Goal: Task Accomplishment & Management: Use online tool/utility

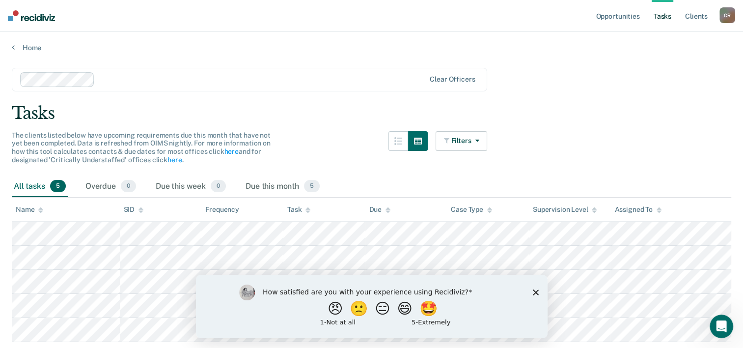
click at [353, 110] on div "Tasks" at bounding box center [372, 113] width 720 height 20
click at [532, 293] on icon "Close survey" at bounding box center [535, 292] width 6 height 6
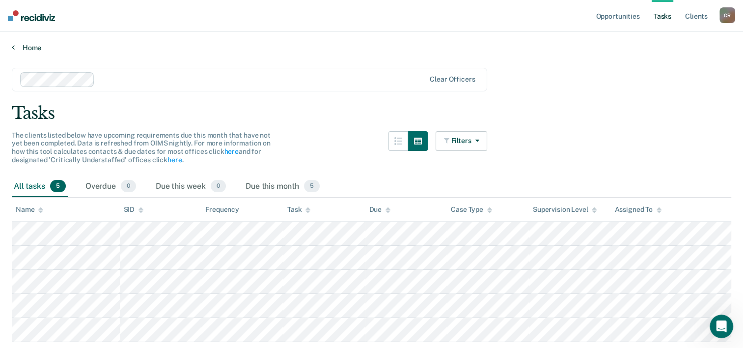
click at [44, 47] on link "Home" at bounding box center [372, 47] width 720 height 9
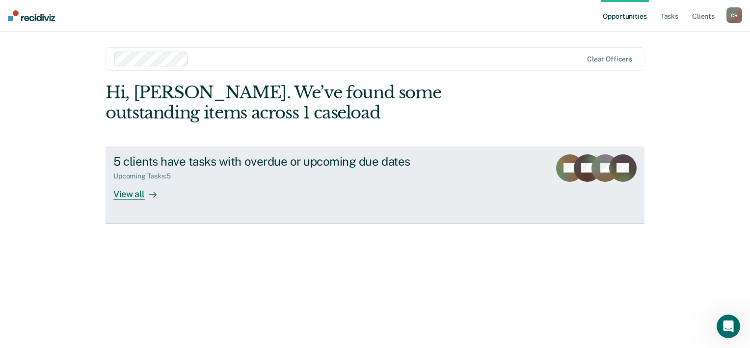
click at [224, 167] on div "5 clients have tasks with overdue or upcoming due dates" at bounding box center [285, 161] width 345 height 14
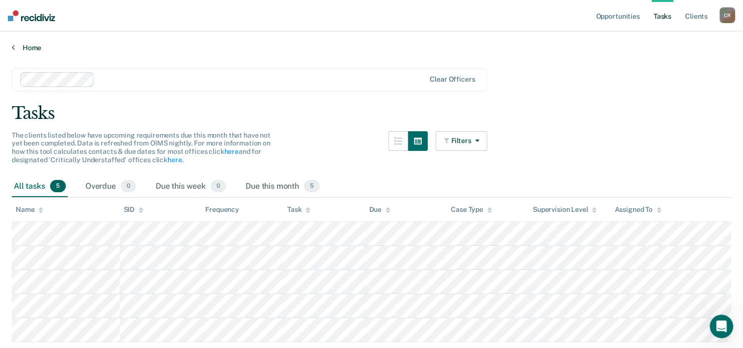
click at [24, 46] on link "Home" at bounding box center [372, 47] width 720 height 9
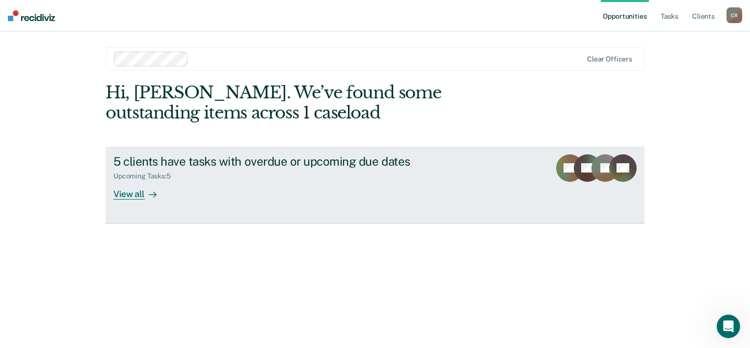
click at [161, 198] on div "View all" at bounding box center [140, 189] width 55 height 19
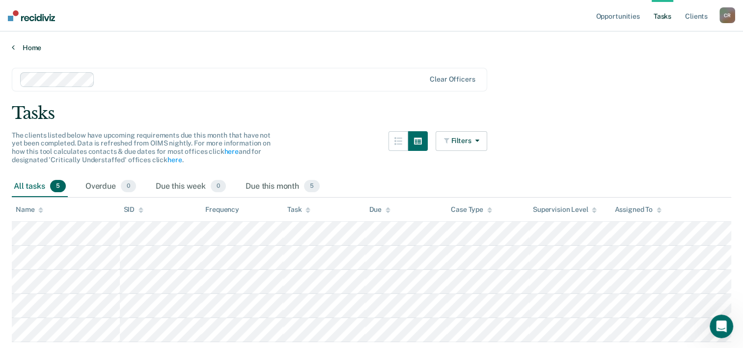
click at [32, 48] on link "Home" at bounding box center [372, 47] width 720 height 9
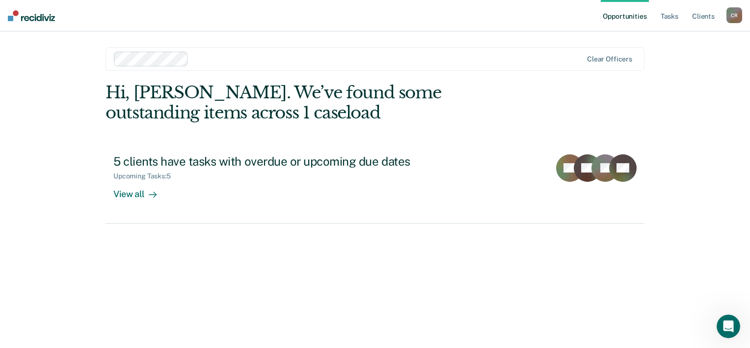
click at [629, 50] on div "Clear officers" at bounding box center [375, 59] width 539 height 24
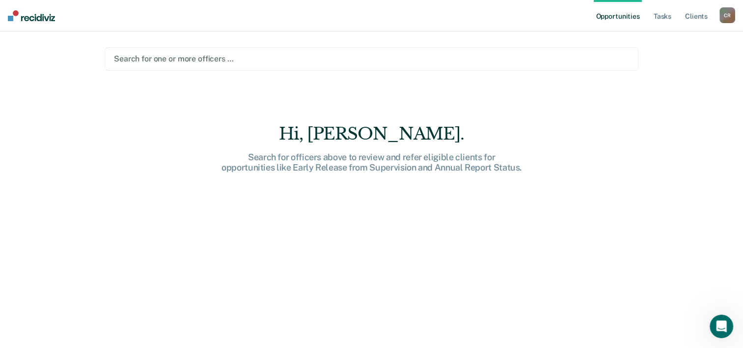
click at [626, 55] on div at bounding box center [371, 58] width 515 height 11
click at [424, 239] on div "Hi, [PERSON_NAME]. Search for officers above to review and refer eligible clien…" at bounding box center [372, 243] width 534 height 238
click at [730, 16] on div "C R" at bounding box center [728, 15] width 16 height 16
click at [668, 42] on link "Profile" at bounding box center [687, 40] width 79 height 8
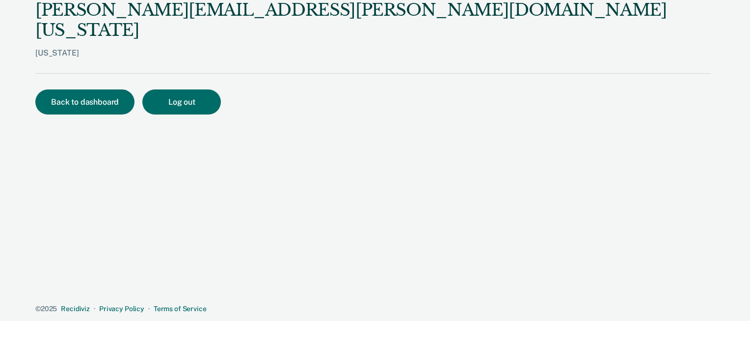
click at [55, 48] on div "[US_STATE]" at bounding box center [373, 60] width 676 height 25
click at [102, 89] on button "Back to dashboard" at bounding box center [84, 101] width 99 height 25
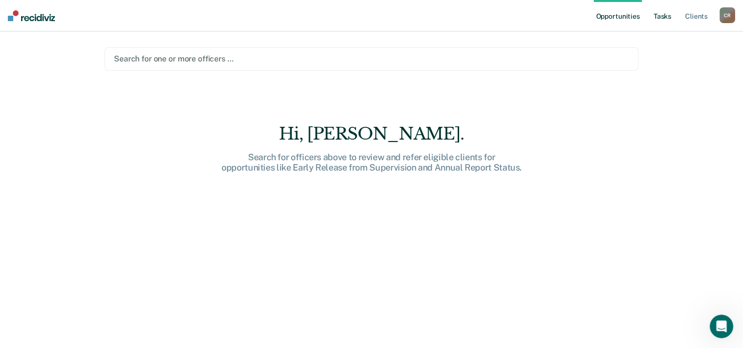
click at [659, 21] on link "Tasks" at bounding box center [663, 15] width 22 height 31
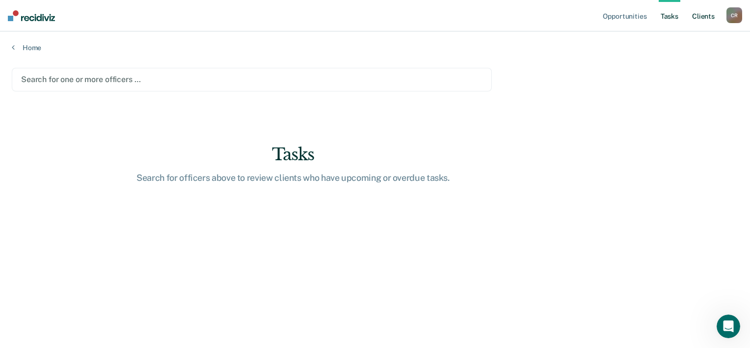
click at [703, 24] on link "Client s" at bounding box center [704, 15] width 27 height 31
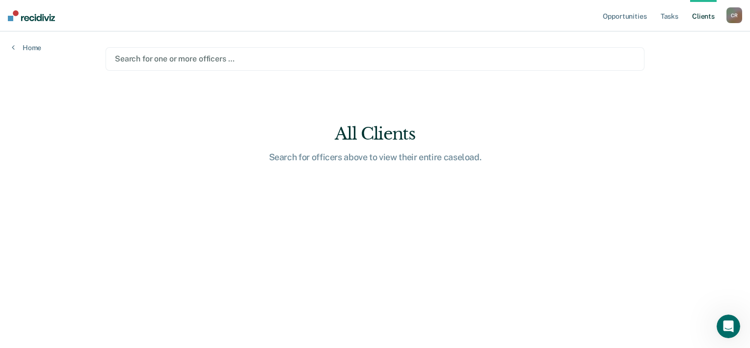
click at [387, 75] on main "Search for one or more officers … All Clients Search for officers above to view…" at bounding box center [375, 177] width 563 height 293
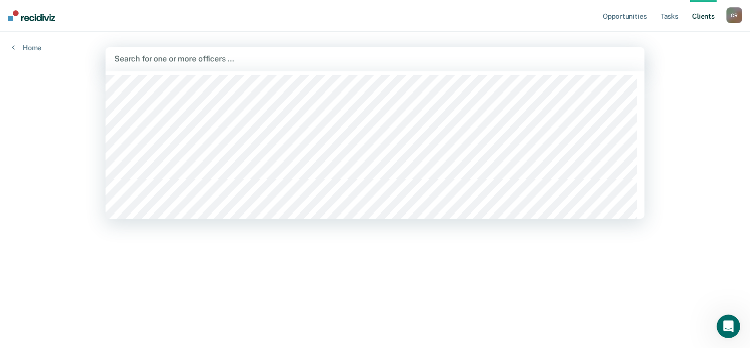
click at [387, 67] on div "Search for one or more officers …" at bounding box center [375, 59] width 539 height 24
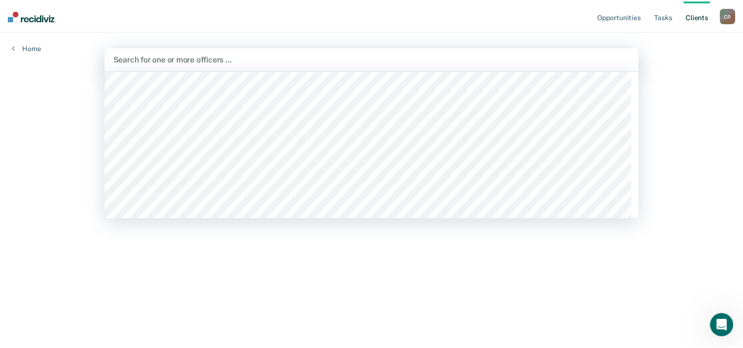
scroll to position [491, 0]
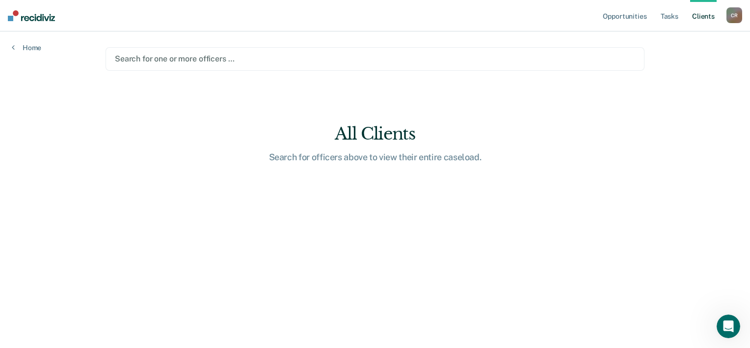
click at [295, 57] on div at bounding box center [375, 58] width 521 height 11
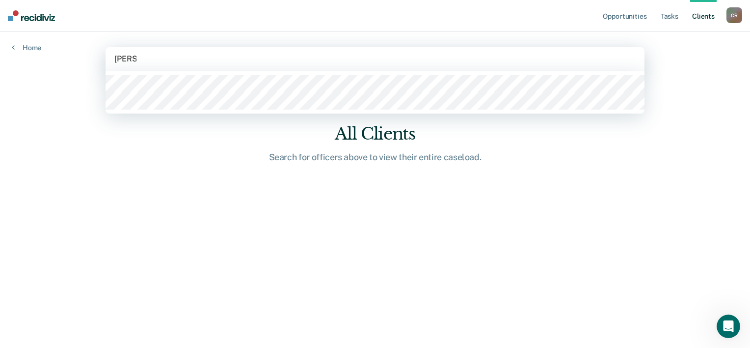
type input "[PERSON_NAME]"
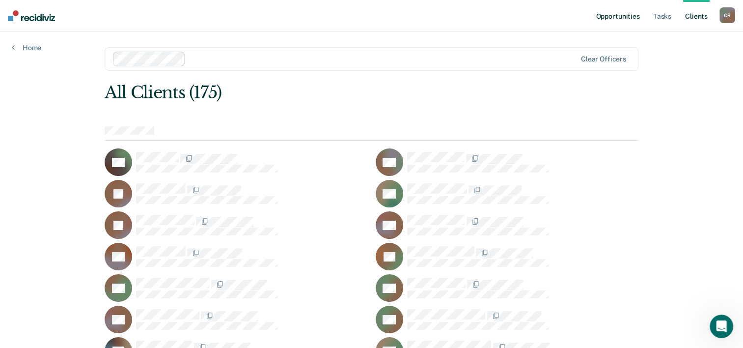
click at [635, 15] on link "Opportunities" at bounding box center [618, 15] width 48 height 31
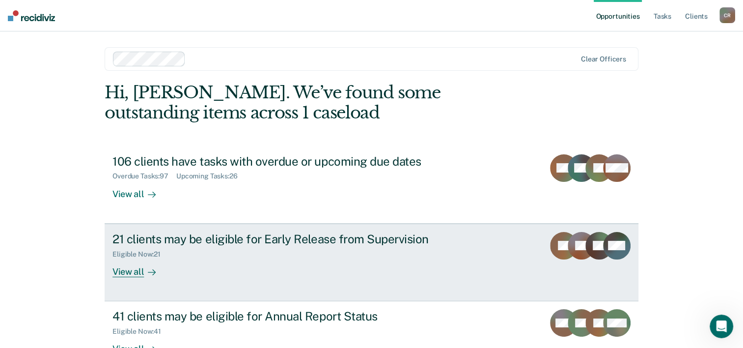
click at [134, 270] on div "View all" at bounding box center [139, 267] width 55 height 19
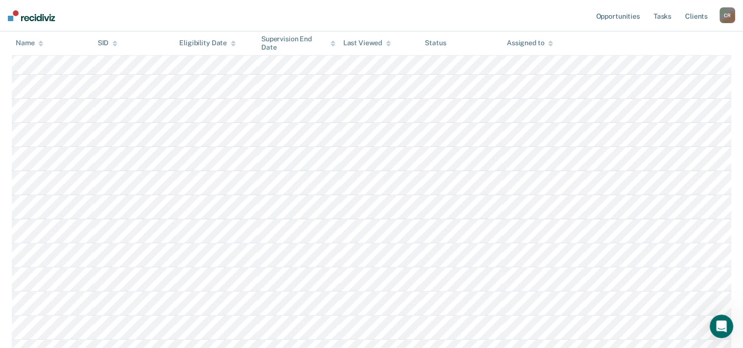
scroll to position [344, 0]
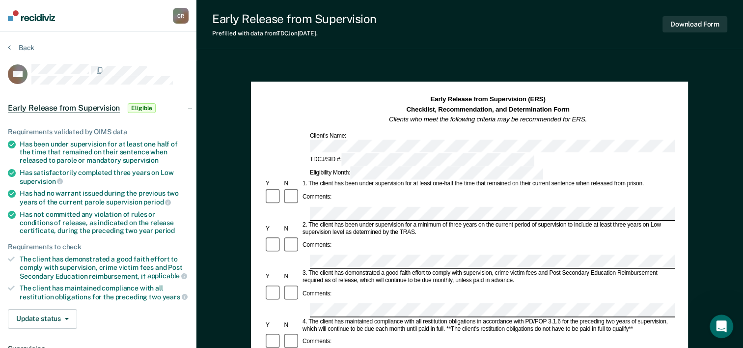
click at [19, 42] on section "Back AA Early Release from Supervision Eligible Requirements validated by OIMS …" at bounding box center [98, 269] width 196 height 477
click at [21, 46] on button "Back" at bounding box center [21, 47] width 27 height 9
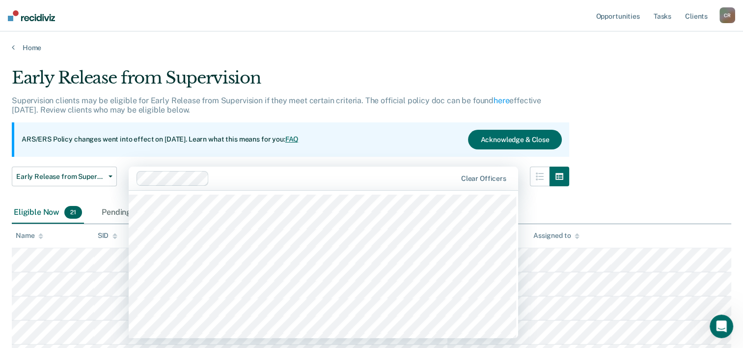
click at [291, 175] on div at bounding box center [334, 177] width 243 height 11
click at [309, 96] on p "Supervision clients may be eligible for Early Release from Supervision if they …" at bounding box center [276, 105] width 529 height 19
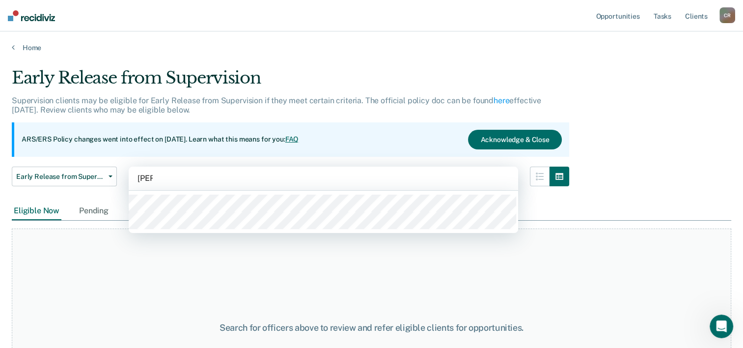
type input "[PERSON_NAME]"
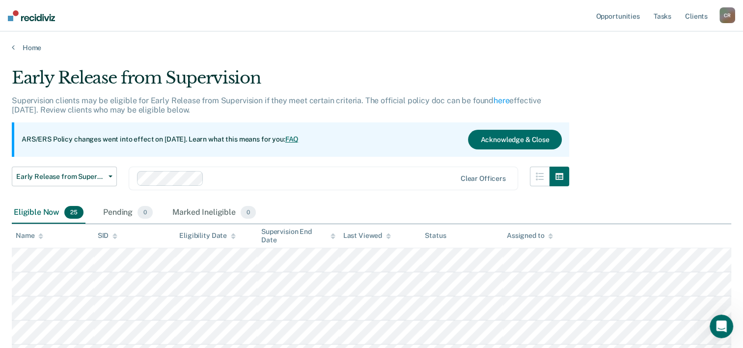
click at [414, 75] on div "Early Release from Supervision" at bounding box center [290, 82] width 557 height 28
click at [303, 148] on div "ARS/ERS Policy changes went into effect on [DATE]. Learn what this means for yo…" at bounding box center [290, 139] width 557 height 34
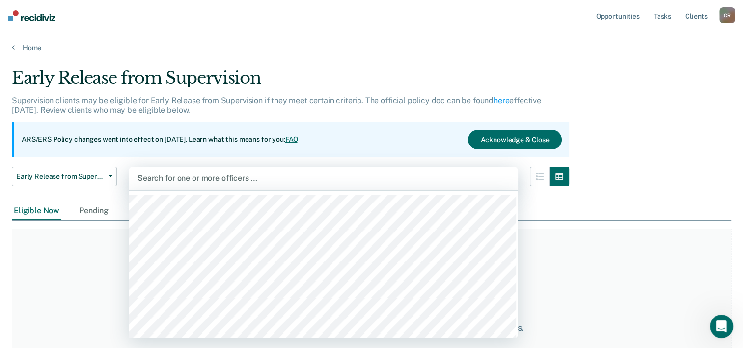
click at [207, 175] on div at bounding box center [324, 177] width 372 height 11
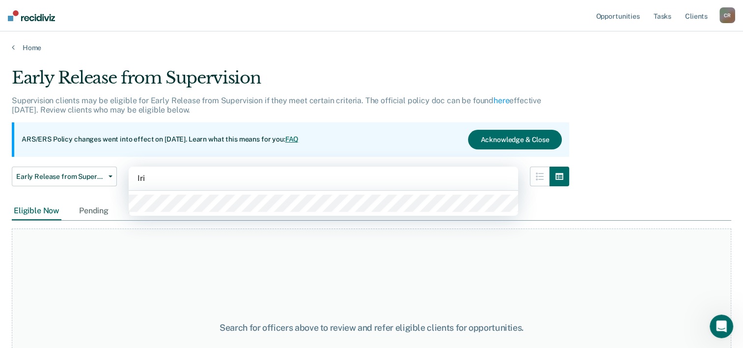
type input "Iris"
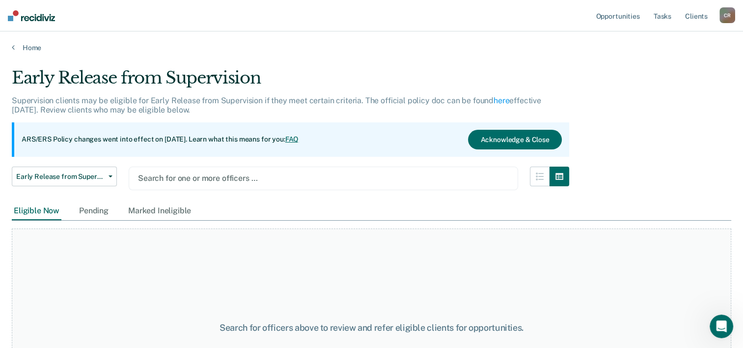
click at [197, 179] on div at bounding box center [323, 177] width 371 height 11
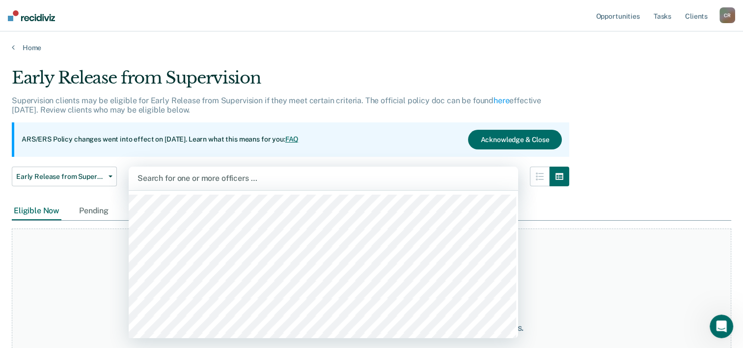
click at [200, 177] on div at bounding box center [324, 177] width 372 height 11
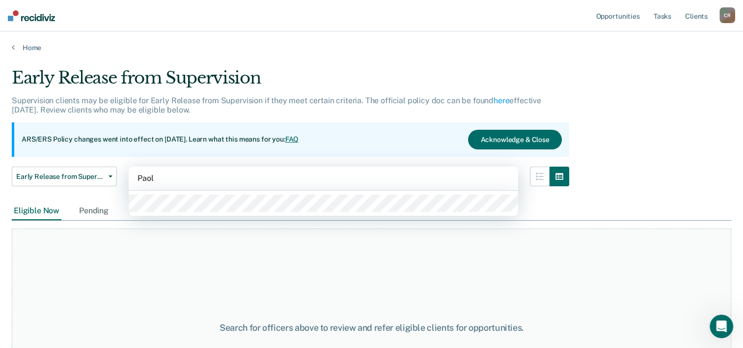
type input "[PERSON_NAME]"
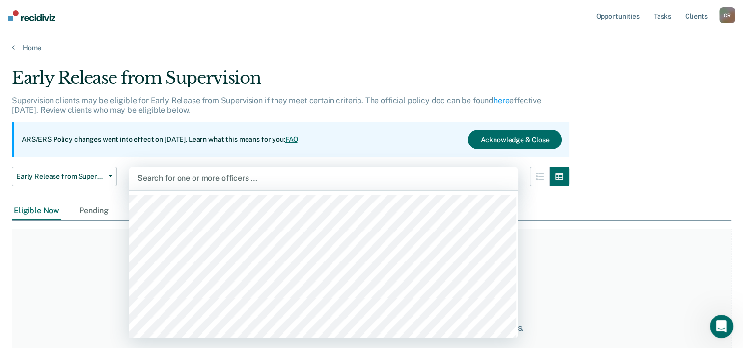
click at [184, 177] on div at bounding box center [324, 177] width 372 height 11
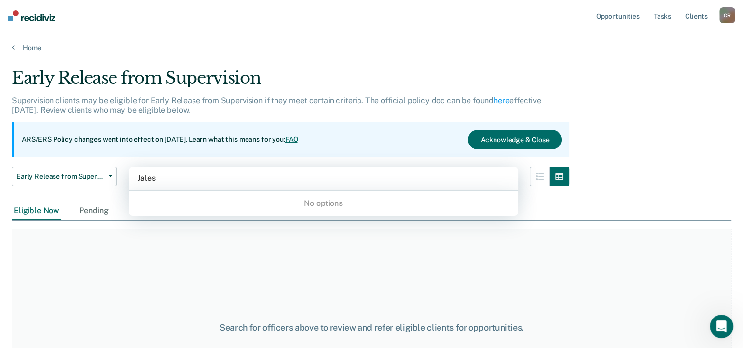
type input "Jale"
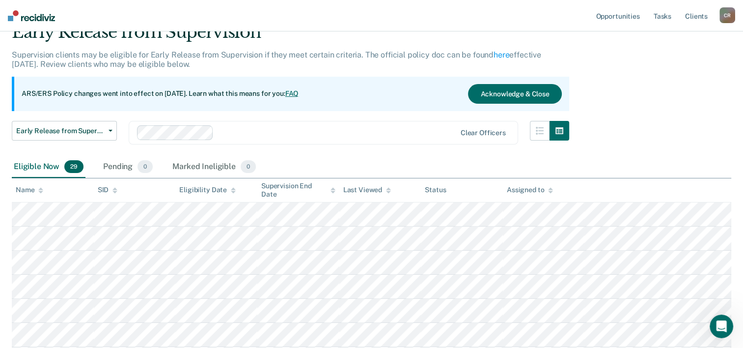
scroll to position [98, 0]
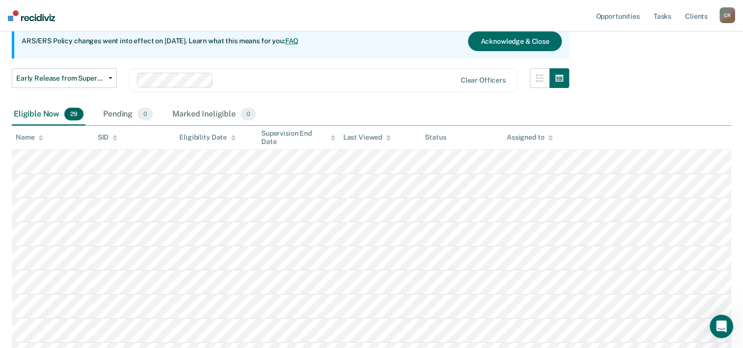
click at [373, 96] on div "Early Release from Supervision Early Release from Supervision Annual Report Sta…" at bounding box center [290, 85] width 557 height 35
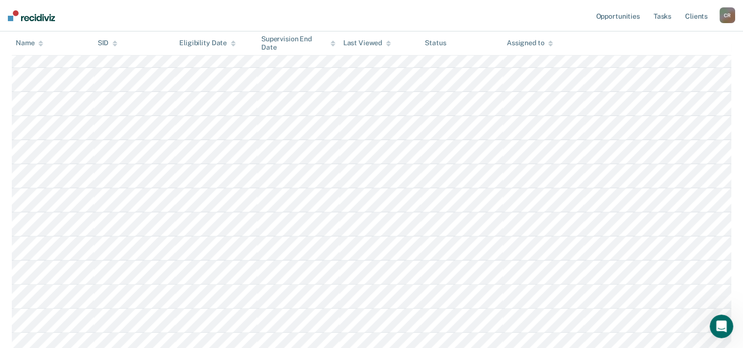
scroll to position [0, 0]
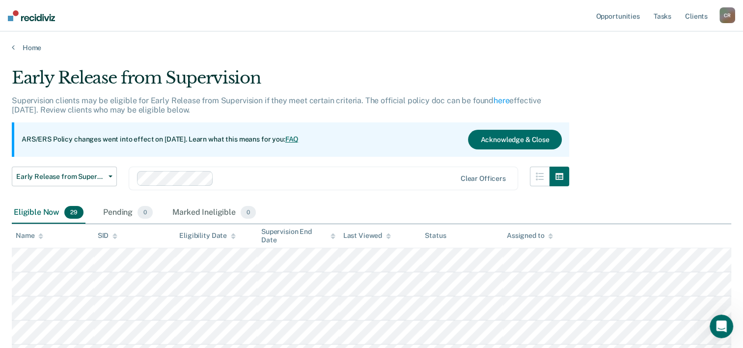
click at [181, 138] on p "ARS/ERS Policy changes went into effect on [DATE]. Learn what this means for yo…" at bounding box center [160, 140] width 277 height 10
click at [177, 139] on p "ARS/ERS Policy changes went into effect on [DATE]. Learn what this means for yo…" at bounding box center [160, 140] width 277 height 10
click at [179, 139] on p "ARS/ERS Policy changes went into effect on [DATE]. Learn what this means for yo…" at bounding box center [160, 140] width 277 height 10
drag, startPoint x: 179, startPoint y: 139, endPoint x: 187, endPoint y: 139, distance: 7.4
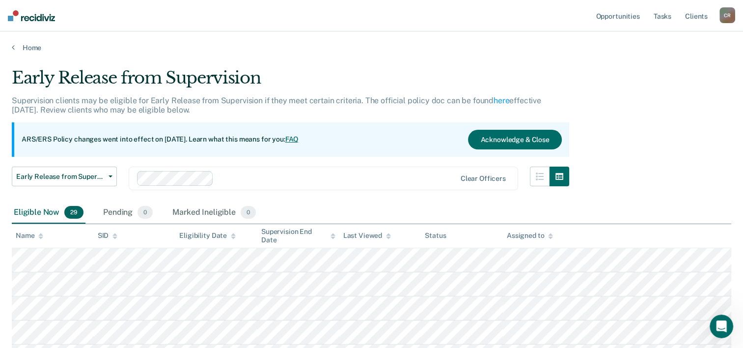
click at [187, 139] on p "ARS/ERS Policy changes went into effect on [DATE]. Learn what this means for yo…" at bounding box center [160, 140] width 277 height 10
drag, startPoint x: 187, startPoint y: 139, endPoint x: 179, endPoint y: 138, distance: 8.0
click at [179, 138] on p "ARS/ERS Policy changes went into effect on [DATE]. Learn what this means for yo…" at bounding box center [160, 140] width 277 height 10
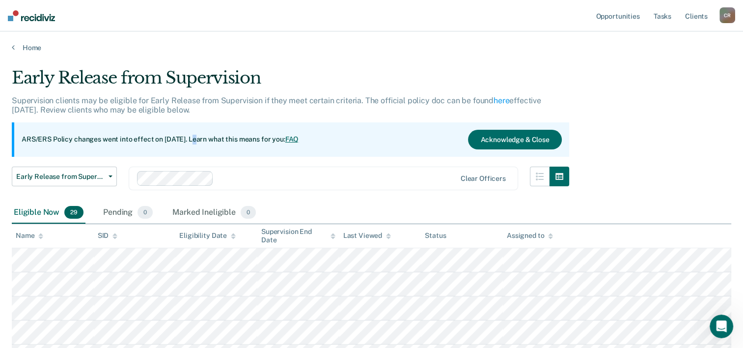
drag, startPoint x: 179, startPoint y: 138, endPoint x: 187, endPoint y: 138, distance: 7.9
click at [187, 138] on p "ARS/ERS Policy changes went into effect on [DATE]. Learn what this means for yo…" at bounding box center [160, 140] width 277 height 10
drag, startPoint x: 187, startPoint y: 138, endPoint x: 180, endPoint y: 137, distance: 7.4
click at [180, 137] on p "ARS/ERS Policy changes went into effect on [DATE]. Learn what this means for yo…" at bounding box center [160, 140] width 277 height 10
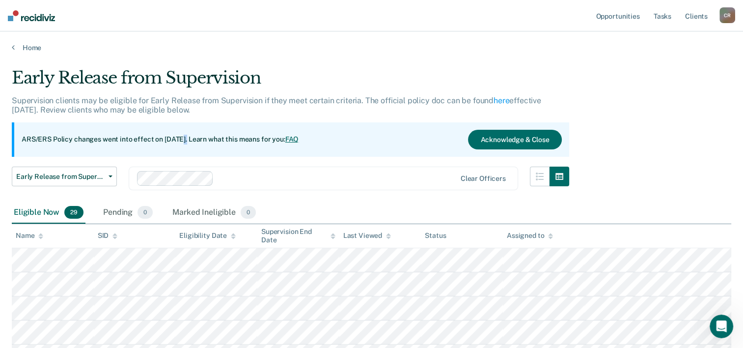
click at [180, 137] on p "ARS/ERS Policy changes went into effect on [DATE]. Learn what this means for yo…" at bounding box center [160, 140] width 277 height 10
drag, startPoint x: 180, startPoint y: 137, endPoint x: 187, endPoint y: 138, distance: 6.9
click at [187, 138] on p "ARS/ERS Policy changes went into effect on [DATE]. Learn what this means for yo…" at bounding box center [160, 140] width 277 height 10
drag, startPoint x: 187, startPoint y: 138, endPoint x: 180, endPoint y: 139, distance: 6.7
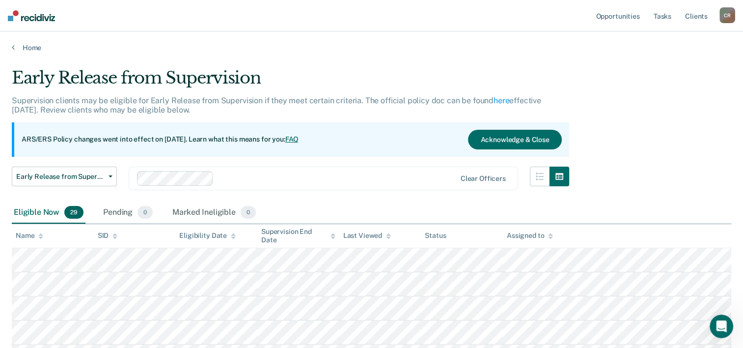
click at [180, 139] on p "ARS/ERS Policy changes went into effect on [DATE]. Learn what this means for yo…" at bounding box center [160, 140] width 277 height 10
drag, startPoint x: 180, startPoint y: 139, endPoint x: 192, endPoint y: 138, distance: 11.4
click at [192, 138] on p "ARS/ERS Policy changes went into effect on [DATE]. Learn what this means for yo…" at bounding box center [160, 140] width 277 height 10
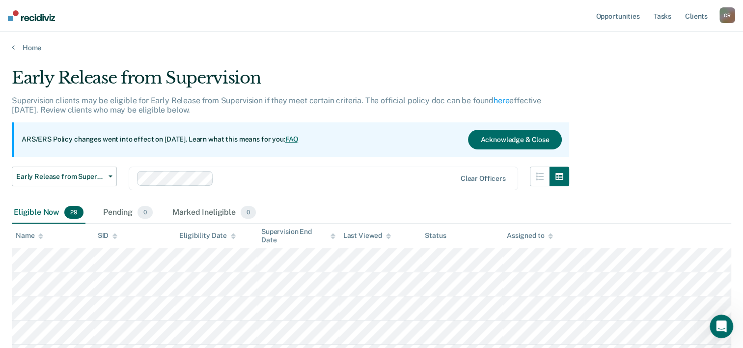
drag, startPoint x: 192, startPoint y: 138, endPoint x: 184, endPoint y: 138, distance: 7.4
click at [184, 138] on p "ARS/ERS Policy changes went into effect on [DATE]. Learn what this means for yo…" at bounding box center [160, 140] width 277 height 10
click at [187, 137] on p "ARS/ERS Policy changes went into effect on [DATE]. Learn what this means for yo…" at bounding box center [160, 140] width 277 height 10
drag, startPoint x: 187, startPoint y: 137, endPoint x: 179, endPoint y: 137, distance: 8.4
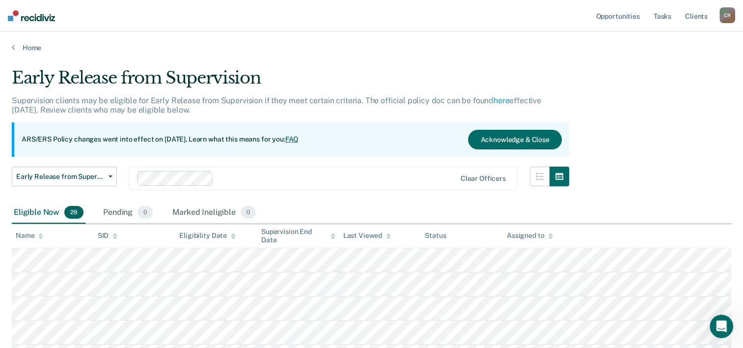
click at [179, 137] on p "ARS/ERS Policy changes went into effect on [DATE]. Learn what this means for yo…" at bounding box center [160, 140] width 277 height 10
drag, startPoint x: 179, startPoint y: 137, endPoint x: 191, endPoint y: 139, distance: 12.6
click at [191, 139] on p "ARS/ERS Policy changes went into effect on [DATE]. Learn what this means for yo…" at bounding box center [160, 140] width 277 height 10
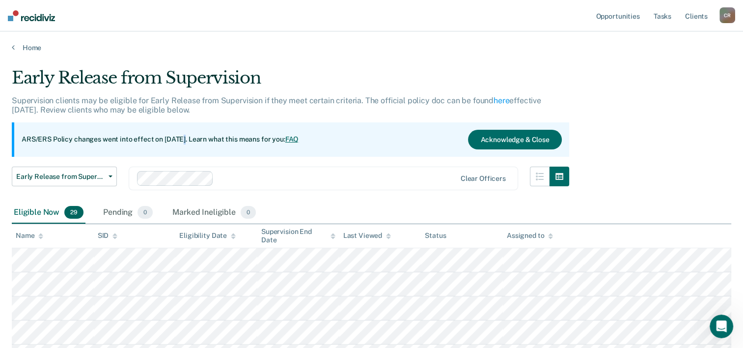
drag, startPoint x: 191, startPoint y: 139, endPoint x: 178, endPoint y: 145, distance: 14.3
click at [178, 145] on div "ARS/ERS Policy changes went into effect on [DATE]. Learn what this means for yo…" at bounding box center [290, 139] width 557 height 34
click at [179, 139] on p "ARS/ERS Policy changes went into effect on [DATE]. Learn what this means for yo…" at bounding box center [160, 140] width 277 height 10
drag, startPoint x: 179, startPoint y: 139, endPoint x: 228, endPoint y: 152, distance: 50.9
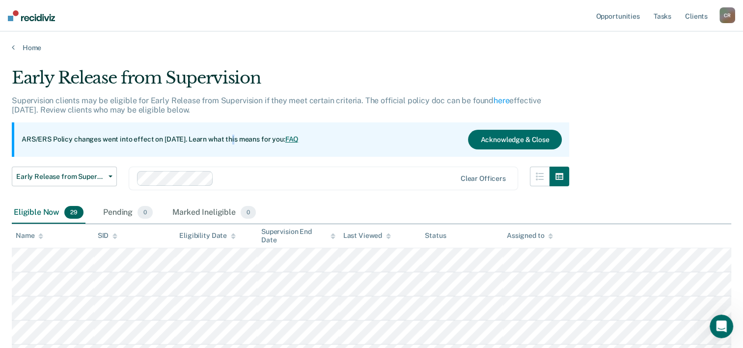
click at [228, 152] on div "ARS/ERS Policy changes went into effect on [DATE]. Learn what this means for yo…" at bounding box center [290, 139] width 557 height 34
click at [66, 178] on span "Early Release from Supervision" at bounding box center [60, 176] width 88 height 8
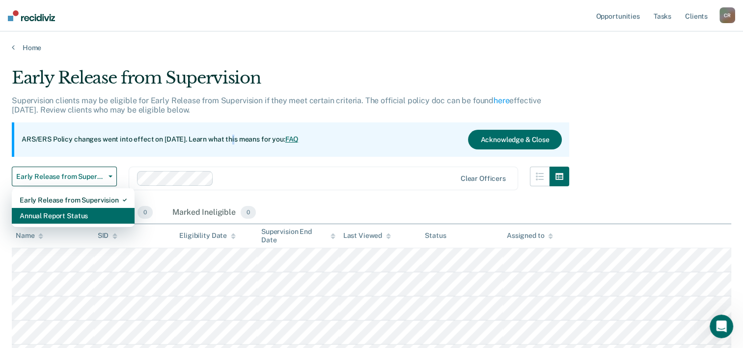
click at [66, 215] on div "Annual Report Status" at bounding box center [73, 216] width 107 height 16
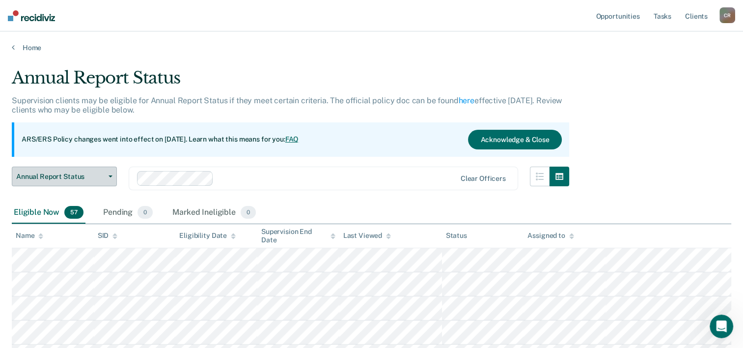
click at [59, 180] on button "Annual Report Status" at bounding box center [64, 176] width 105 height 20
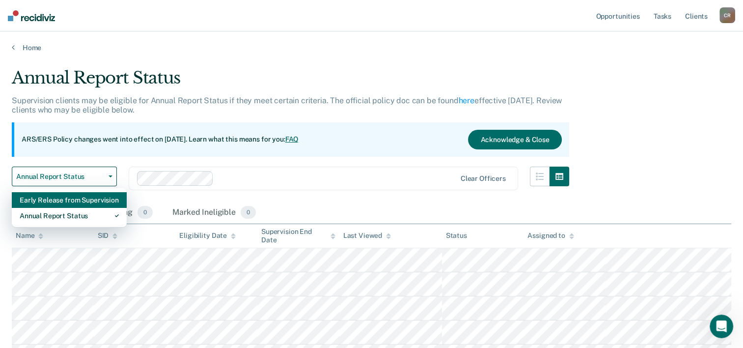
click at [63, 201] on div "Early Release from Supervision" at bounding box center [69, 200] width 99 height 16
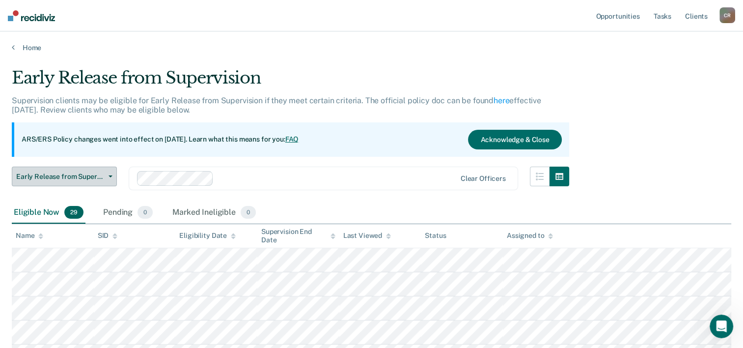
click at [68, 179] on span "Early Release from Supervision" at bounding box center [60, 176] width 88 height 8
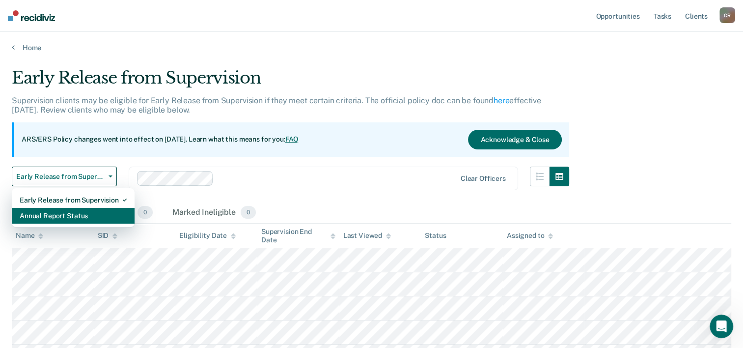
click at [66, 214] on div "Annual Report Status" at bounding box center [73, 216] width 107 height 16
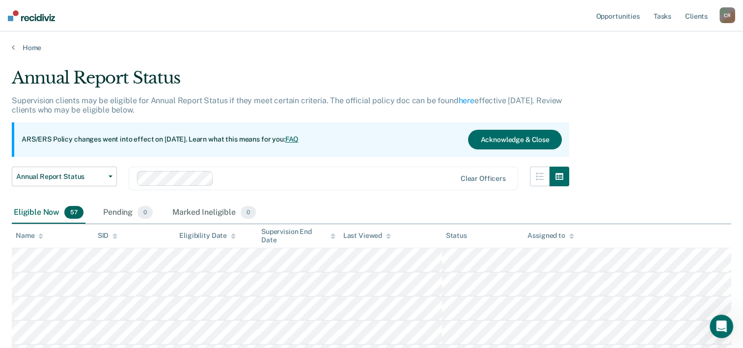
click at [134, 143] on div "ARS/ERS Policy changes went into effect on [DATE]. Learn what this means for yo…" at bounding box center [290, 139] width 557 height 34
drag, startPoint x: 134, startPoint y: 143, endPoint x: 113, endPoint y: 145, distance: 20.2
click at [113, 145] on div "ARS/ERS Policy changes went into effect on [DATE]. Learn what this means for yo…" at bounding box center [290, 139] width 557 height 34
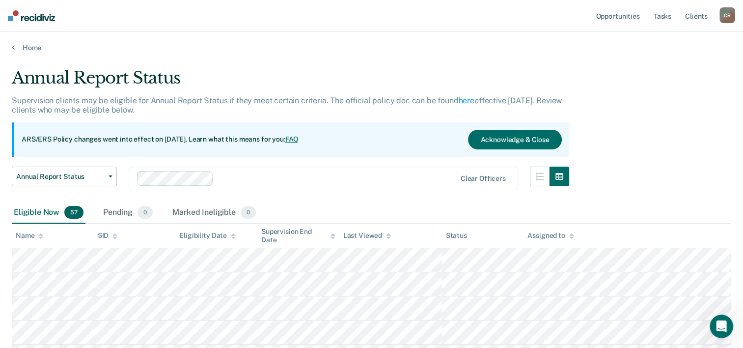
drag, startPoint x: 113, startPoint y: 145, endPoint x: 76, endPoint y: 141, distance: 37.5
click at [76, 141] on p "ARS/ERS Policy changes went into effect on [DATE]. Learn what this means for yo…" at bounding box center [160, 140] width 277 height 10
drag, startPoint x: 76, startPoint y: 141, endPoint x: 68, endPoint y: 143, distance: 8.5
click at [68, 143] on p "ARS/ERS Policy changes went into effect on [DATE]. Learn what this means for yo…" at bounding box center [160, 140] width 277 height 10
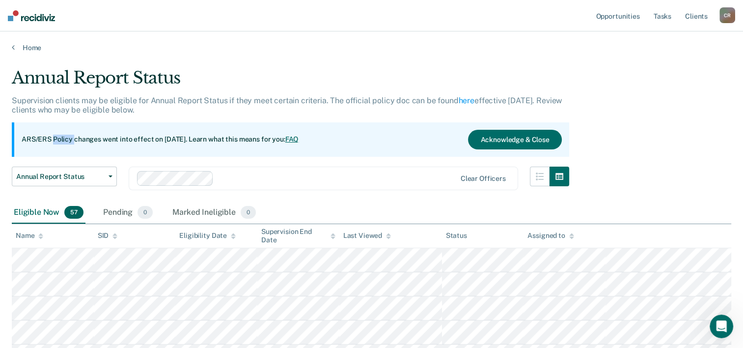
click at [68, 143] on p "ARS/ERS Policy changes went into effect on [DATE]. Learn what this means for yo…" at bounding box center [160, 140] width 277 height 10
click at [629, 171] on div "Annual Report Status Supervision clients may be eligible for Annual Report Stat…" at bounding box center [372, 171] width 720 height 206
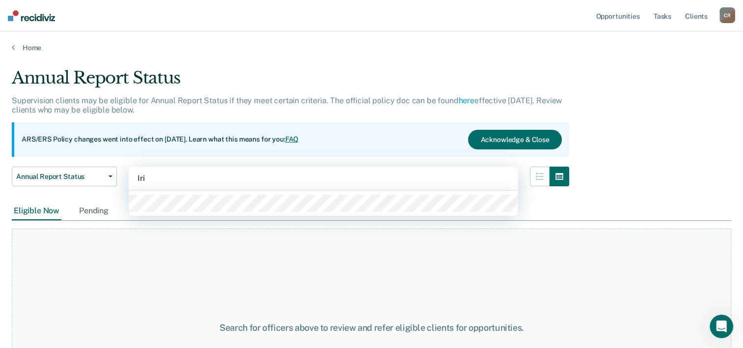
type input "Iris"
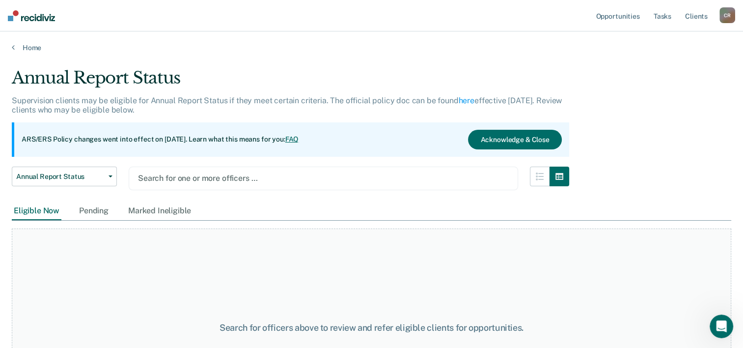
click at [189, 177] on div at bounding box center [323, 177] width 371 height 11
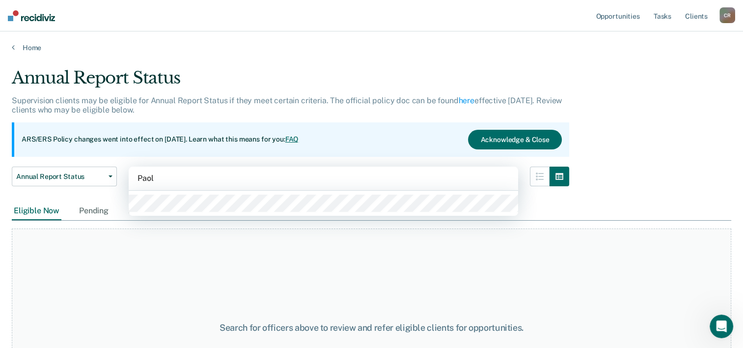
type input "[PERSON_NAME]"
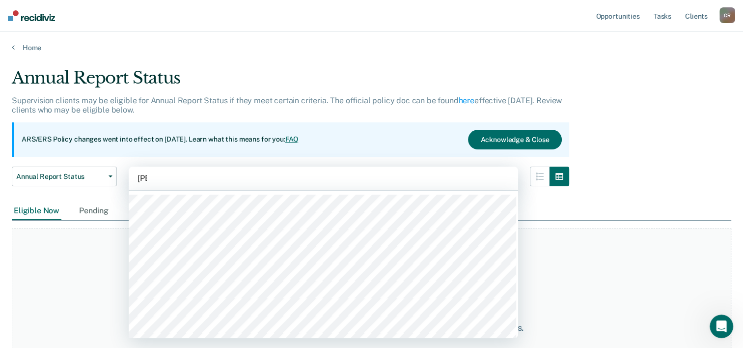
type input "[PERSON_NAME]"
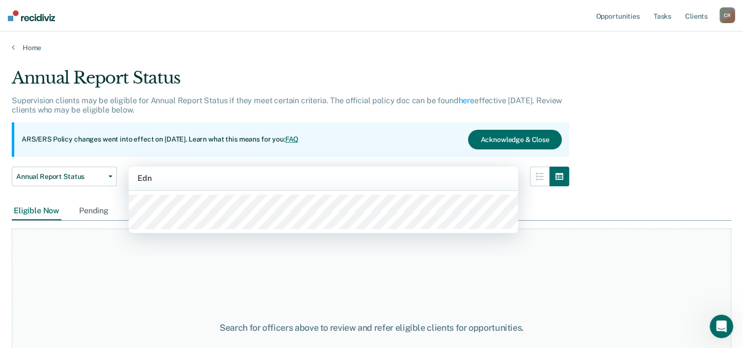
type input "[PERSON_NAME]"
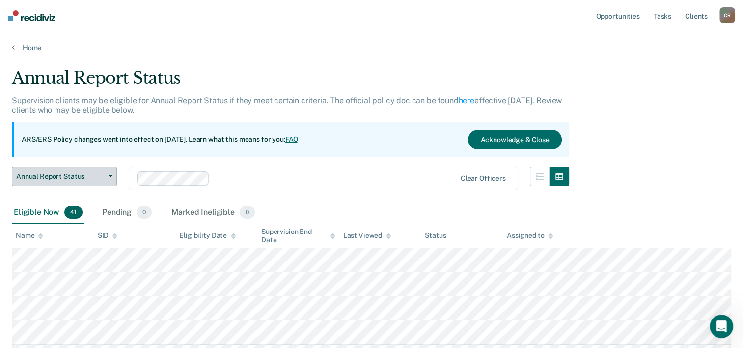
click at [94, 173] on span "Annual Report Status" at bounding box center [60, 176] width 88 height 8
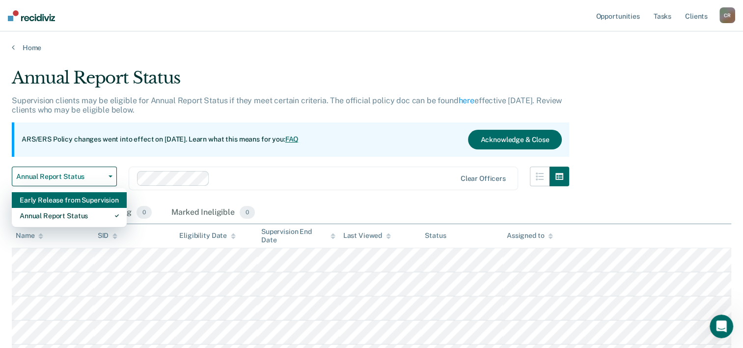
click at [77, 200] on div "Early Release from Supervision" at bounding box center [69, 200] width 99 height 16
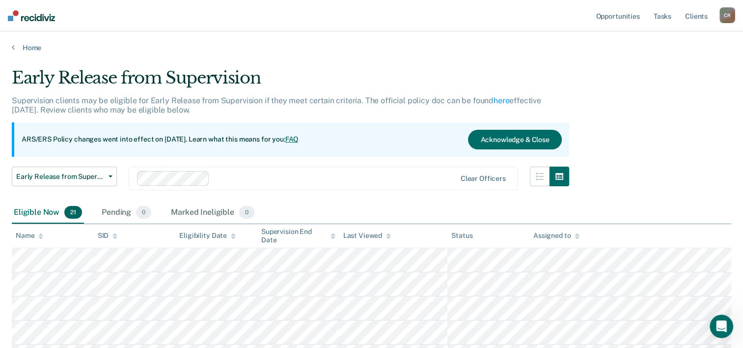
click at [392, 168] on div "Clear officers" at bounding box center [323, 178] width 389 height 24
click at [314, 153] on div "ARS/ERS Policy changes went into effect on [DATE]. Learn what this means for yo…" at bounding box center [290, 139] width 557 height 34
click at [90, 175] on span "Early Release from Supervision" at bounding box center [60, 176] width 88 height 8
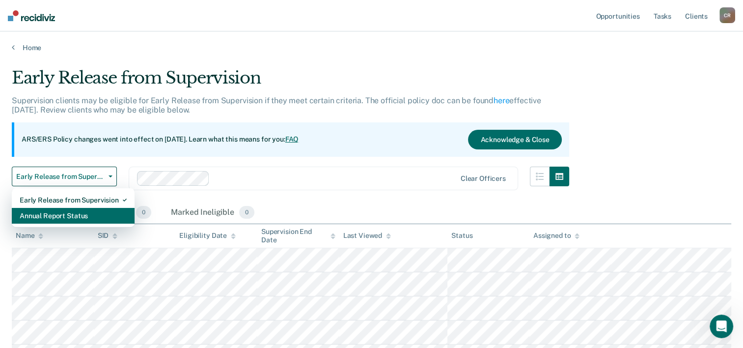
click at [71, 208] on div "Annual Report Status" at bounding box center [73, 216] width 107 height 16
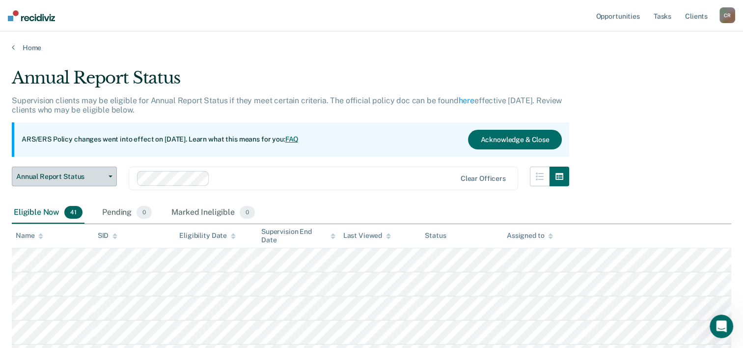
click at [80, 185] on button "Annual Report Status" at bounding box center [64, 176] width 105 height 20
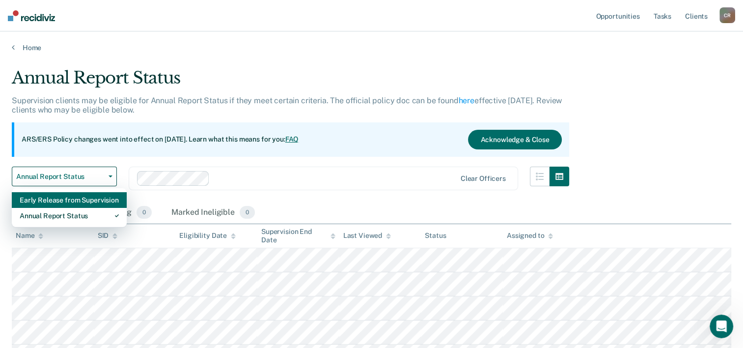
click at [72, 194] on div "Early Release from Supervision" at bounding box center [69, 200] width 99 height 16
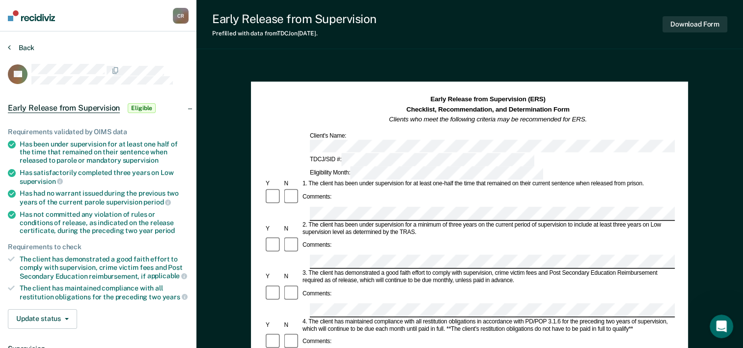
click at [20, 47] on button "Back" at bounding box center [21, 47] width 27 height 9
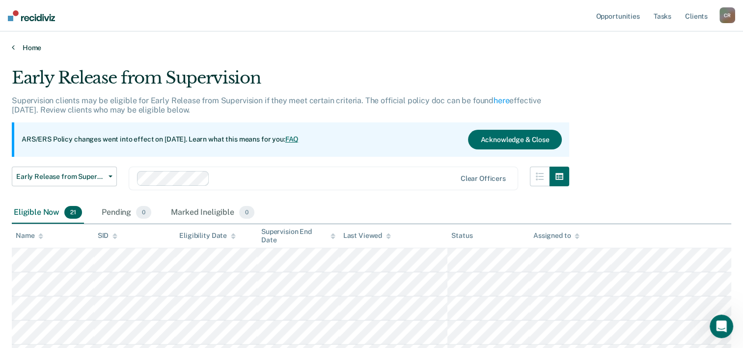
click at [26, 48] on link "Home" at bounding box center [372, 47] width 720 height 9
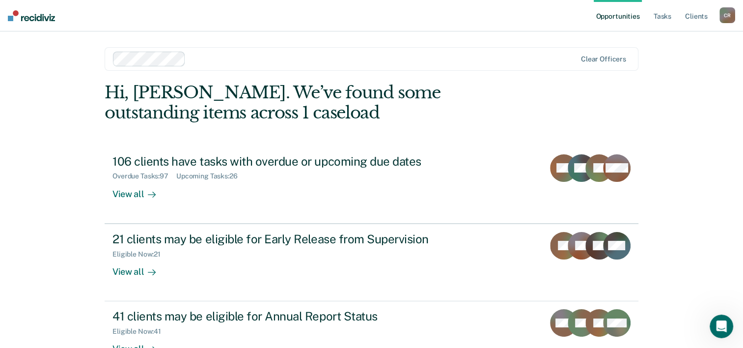
click at [616, 19] on link "Opportunities" at bounding box center [618, 15] width 48 height 31
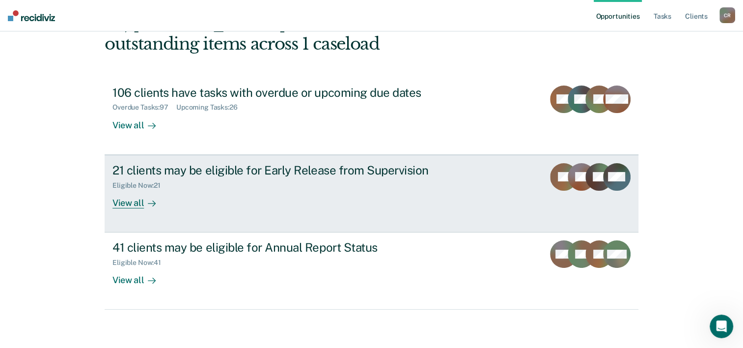
scroll to position [69, 0]
click at [128, 200] on div "View all" at bounding box center [139, 198] width 55 height 19
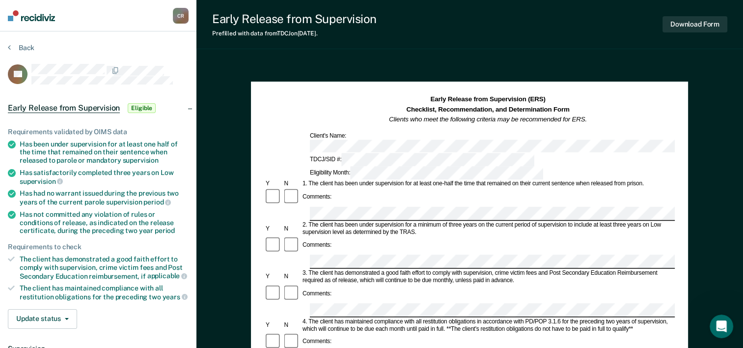
click at [434, 188] on div "Comments:" at bounding box center [469, 197] width 411 height 19
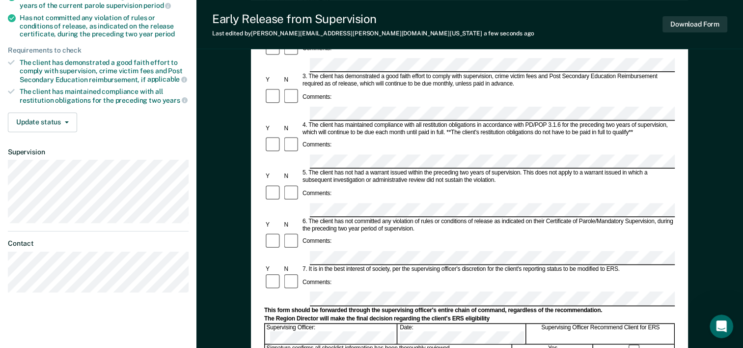
scroll to position [246, 0]
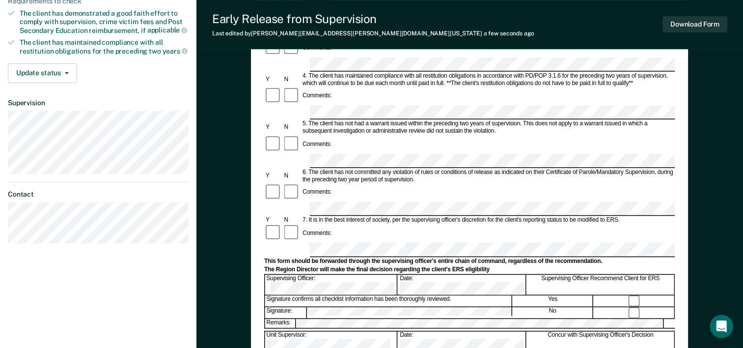
click at [246, 301] on div "Early Release from Supervision (ERS) Checklist, Recommendation, and Determinati…" at bounding box center [469, 148] width 547 height 667
click at [67, 187] on article "CL Early Release from Supervision Eligible Requirements validated by OIMS data …" at bounding box center [98, 30] width 181 height 425
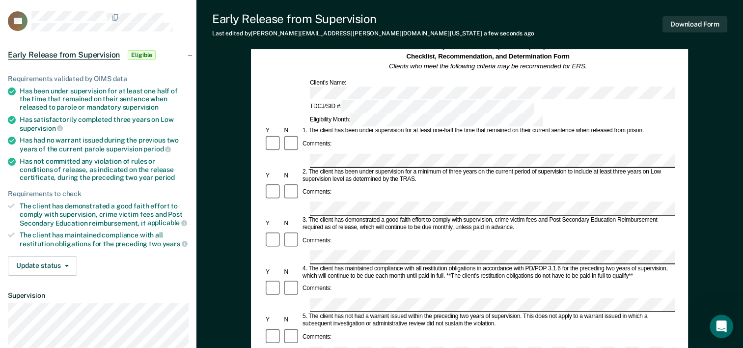
scroll to position [0, 0]
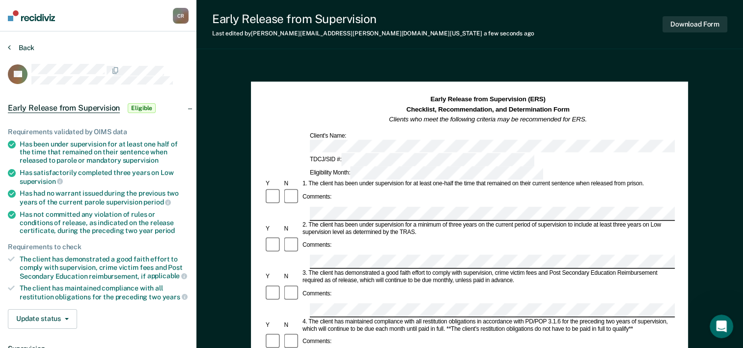
click at [31, 47] on button "Back" at bounding box center [21, 47] width 27 height 9
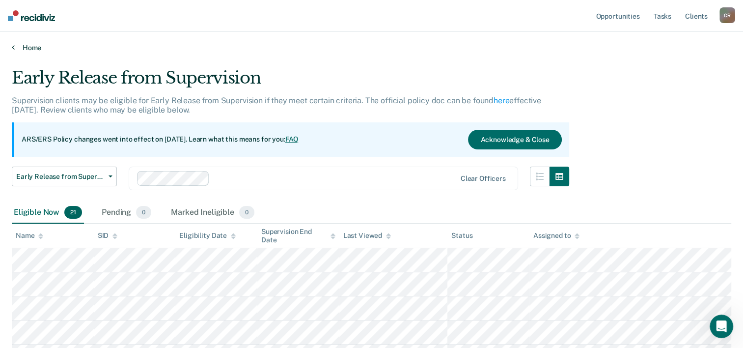
click at [24, 45] on link "Home" at bounding box center [372, 47] width 720 height 9
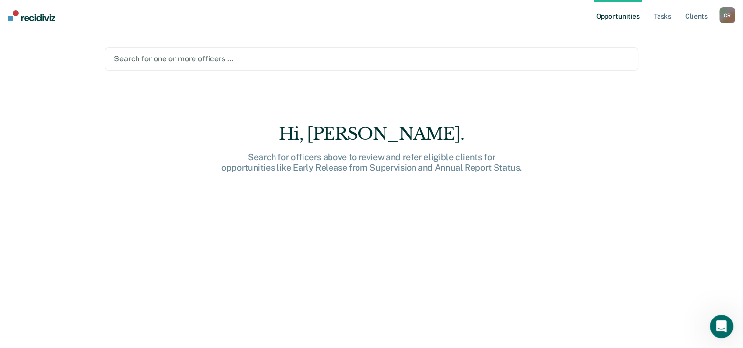
click at [349, 102] on main "Search for one or more officers … [PERSON_NAME]. Search for officers above to r…" at bounding box center [371, 177] width 557 height 293
click at [422, 129] on div "Hi, [PERSON_NAME]." at bounding box center [372, 134] width 314 height 20
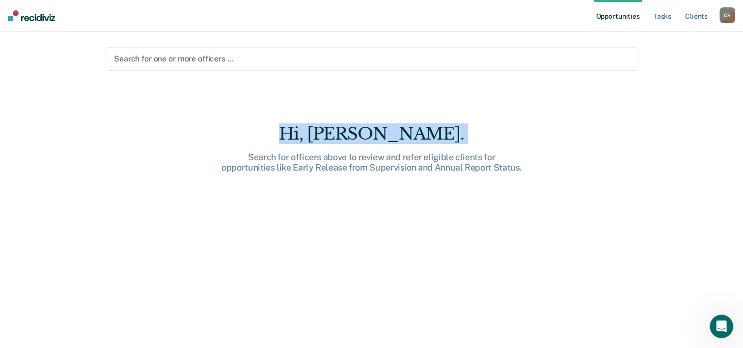
click at [422, 129] on div "Hi, [PERSON_NAME]." at bounding box center [372, 134] width 314 height 20
drag, startPoint x: 422, startPoint y: 129, endPoint x: 445, endPoint y: 133, distance: 23.4
click at [445, 133] on div "Hi, [PERSON_NAME]." at bounding box center [372, 134] width 314 height 20
click at [587, 142] on div "Hi, [PERSON_NAME]. Search for officers above to review and refer eligible clien…" at bounding box center [372, 243] width 534 height 238
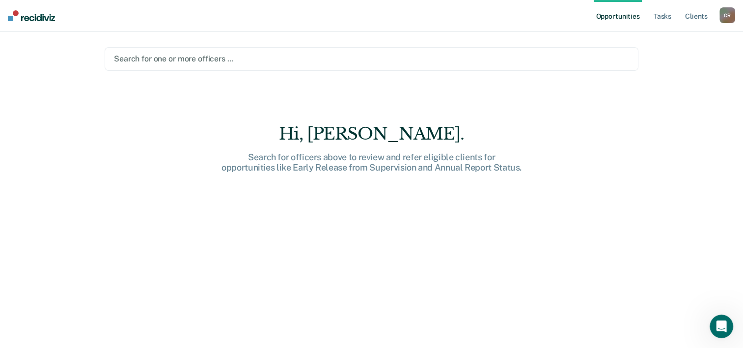
click at [480, 166] on div "Search for officers above to review and refer eligible clients for opportunitie…" at bounding box center [372, 162] width 314 height 21
click at [475, 173] on div "Hi, [PERSON_NAME]. Search for officers above to review and refer eligible clien…" at bounding box center [372, 243] width 534 height 238
click at [475, 169] on div "Search for officers above to review and refer eligible clients for opportunitie…" at bounding box center [372, 162] width 314 height 21
drag, startPoint x: 475, startPoint y: 169, endPoint x: 474, endPoint y: 200, distance: 30.9
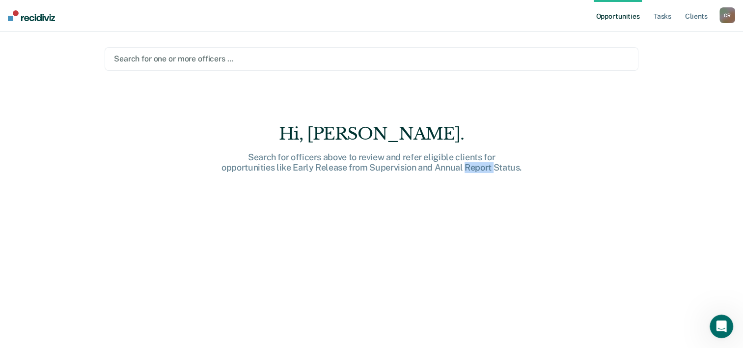
click at [474, 200] on div "Hi, [PERSON_NAME]. Search for officers above to review and refer eligible clien…" at bounding box center [372, 243] width 534 height 238
click at [505, 169] on div "Search for officers above to review and refer eligible clients for opportunitie…" at bounding box center [372, 162] width 314 height 21
click at [625, 229] on div "Hi, [PERSON_NAME]. Search for officers above to review and refer eligible clien…" at bounding box center [372, 243] width 534 height 238
click at [610, 13] on link "Opportunities" at bounding box center [618, 15] width 48 height 31
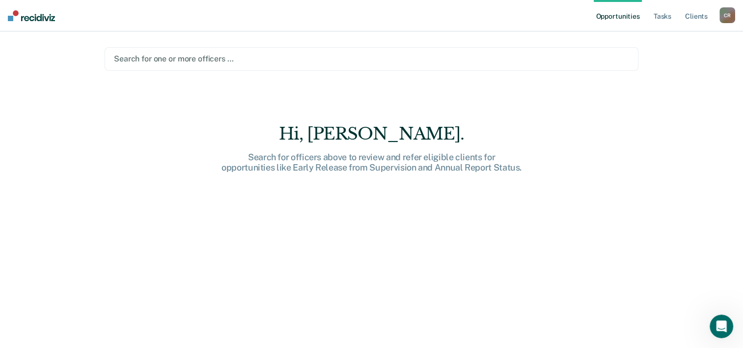
click at [248, 55] on div at bounding box center [371, 58] width 515 height 11
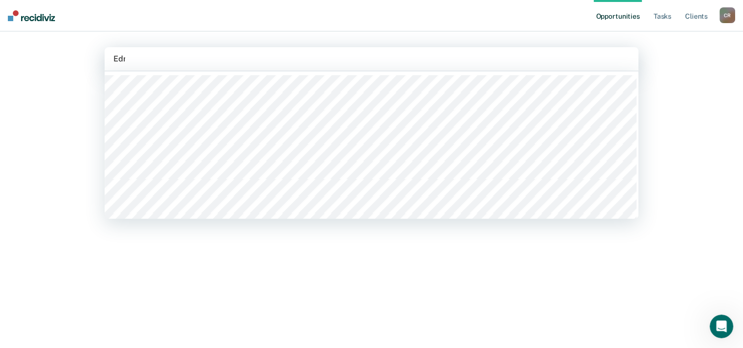
type input "[PERSON_NAME]"
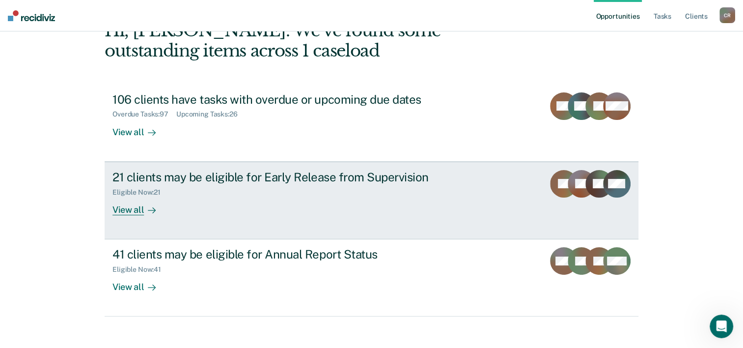
scroll to position [69, 0]
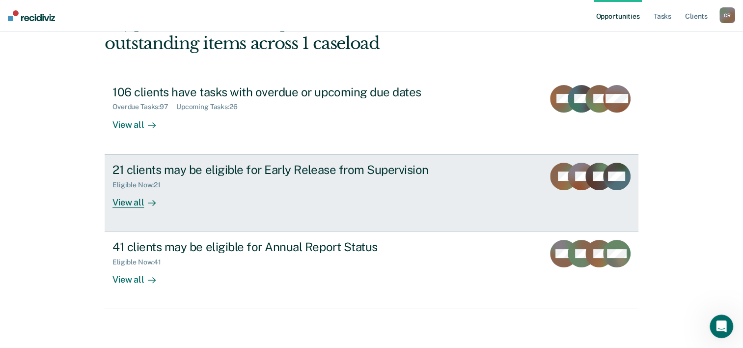
click at [123, 201] on div "View all" at bounding box center [139, 198] width 55 height 19
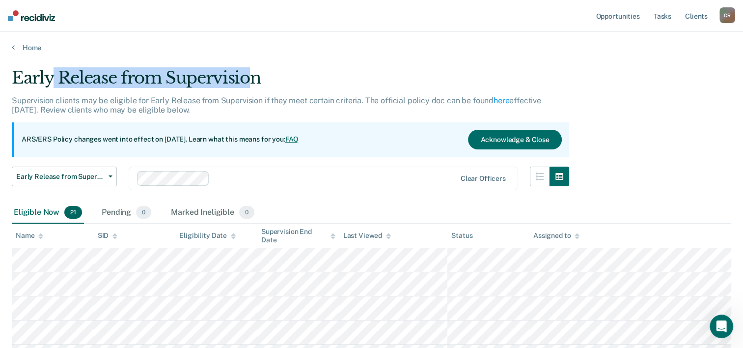
drag, startPoint x: 49, startPoint y: 79, endPoint x: 254, endPoint y: 81, distance: 205.3
click at [254, 81] on div "Early Release from Supervision" at bounding box center [290, 82] width 557 height 28
click at [50, 183] on button "Early Release from Supervision" at bounding box center [64, 176] width 105 height 20
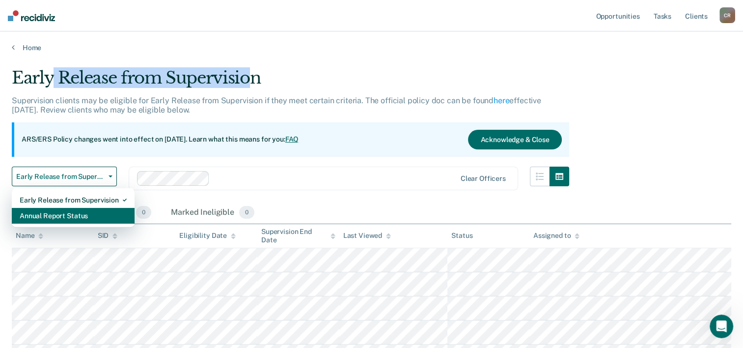
click at [48, 218] on div "Annual Report Status" at bounding box center [73, 216] width 107 height 16
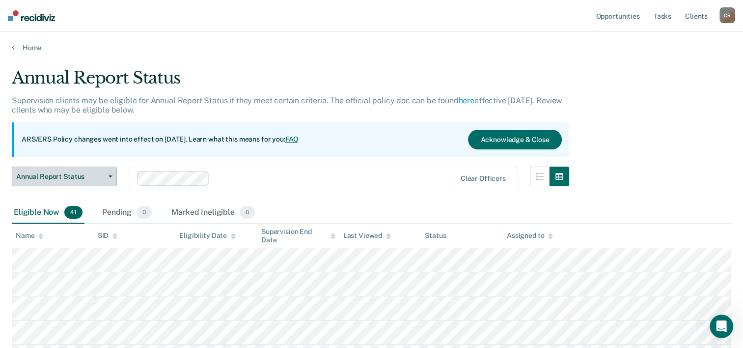
click at [76, 177] on span "Annual Report Status" at bounding box center [60, 176] width 88 height 8
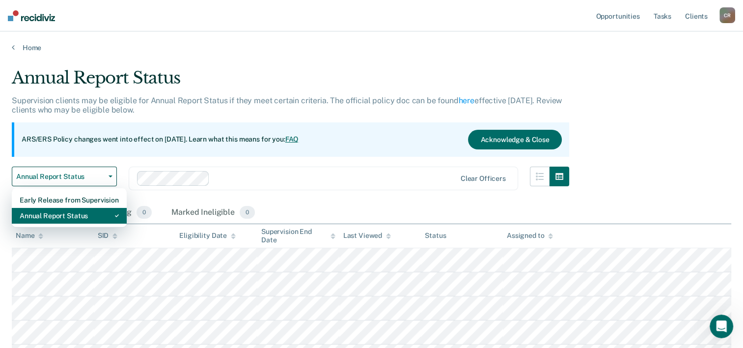
click at [65, 215] on div "Annual Report Status" at bounding box center [69, 216] width 99 height 16
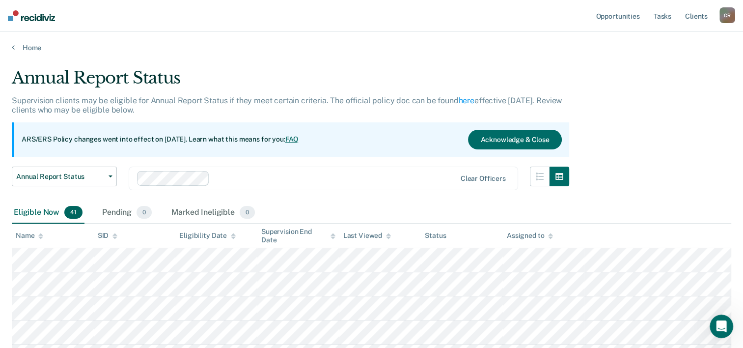
click at [370, 168] on div "Clear officers" at bounding box center [323, 178] width 389 height 24
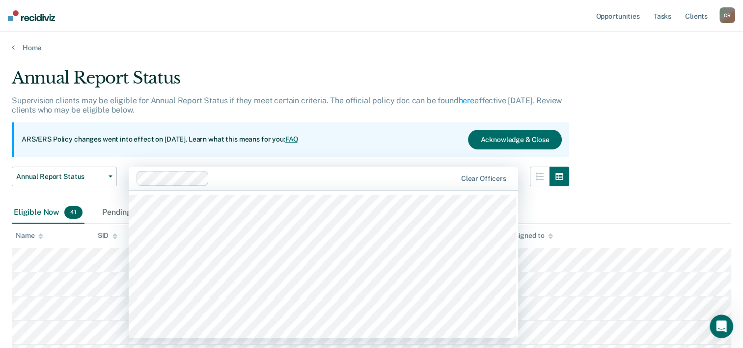
click at [257, 120] on div "Supervision clients may be eligible for Annual Report Status if they meet certa…" at bounding box center [290, 109] width 557 height 27
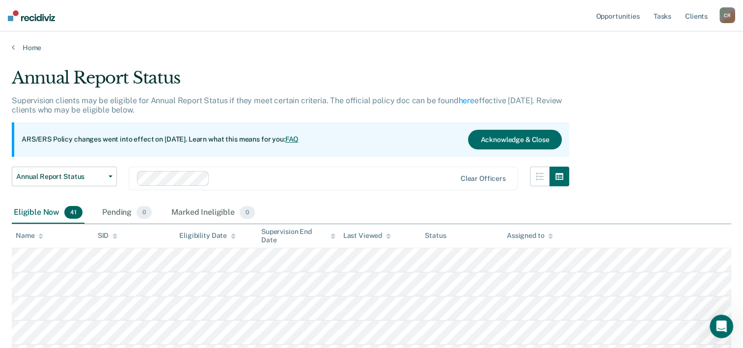
scroll to position [49, 0]
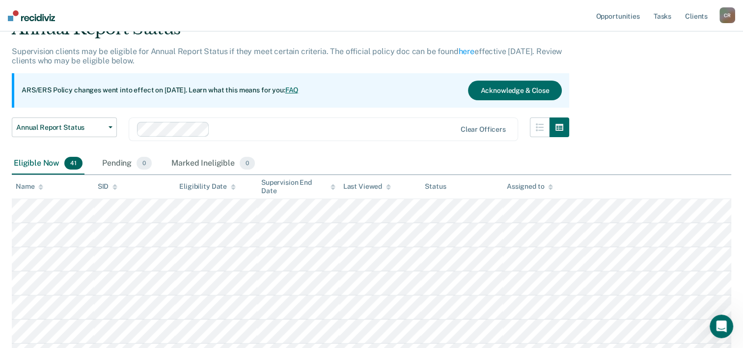
drag, startPoint x: 686, startPoint y: 99, endPoint x: 689, endPoint y: 104, distance: 5.7
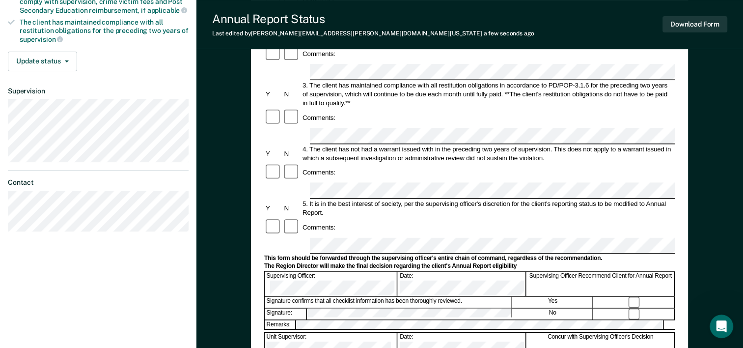
scroll to position [295, 0]
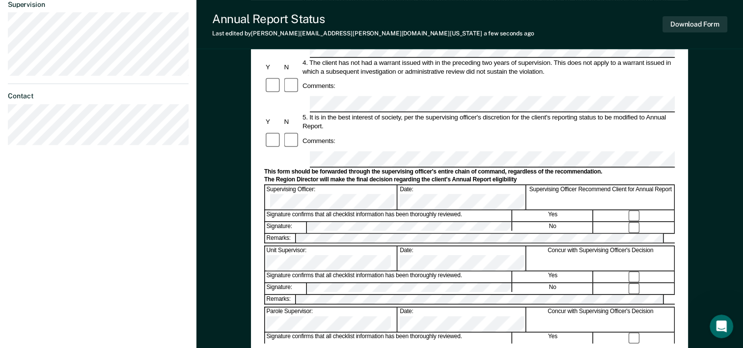
click at [332, 271] on div "Signature confirms that all checklist information has been thoroughly reviewed." at bounding box center [388, 276] width 247 height 11
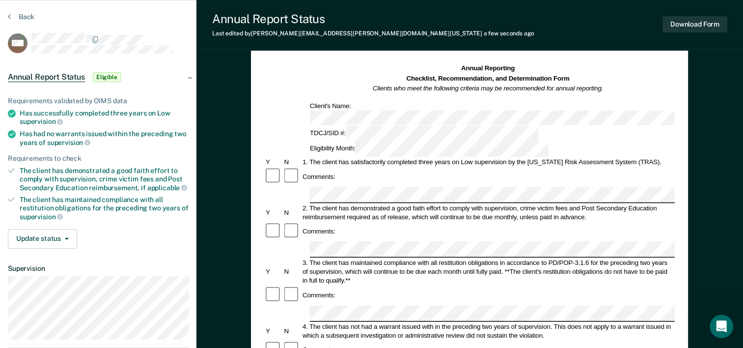
scroll to position [0, 0]
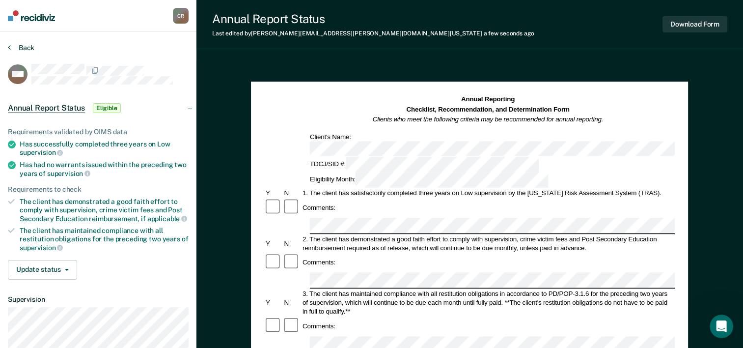
click at [22, 45] on button "Back" at bounding box center [21, 47] width 27 height 9
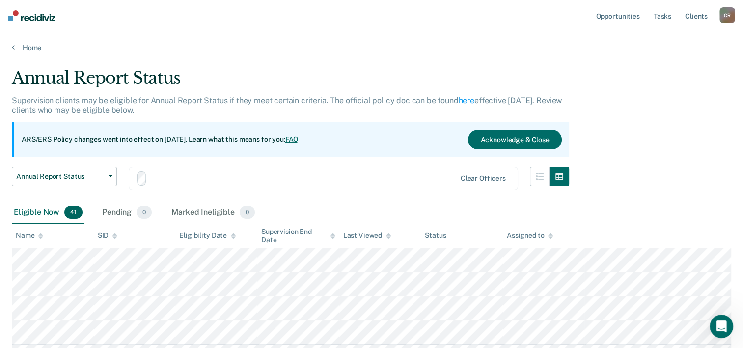
scroll to position [49, 0]
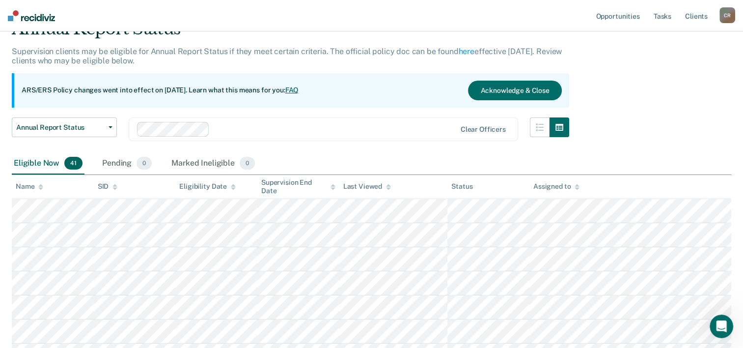
drag, startPoint x: 369, startPoint y: 87, endPoint x: 364, endPoint y: 90, distance: 5.7
click at [364, 90] on div "ARS/ERS Policy changes went into effect on [DATE]. Learn what this means for yo…" at bounding box center [290, 90] width 557 height 34
click at [344, 130] on div at bounding box center [335, 128] width 242 height 11
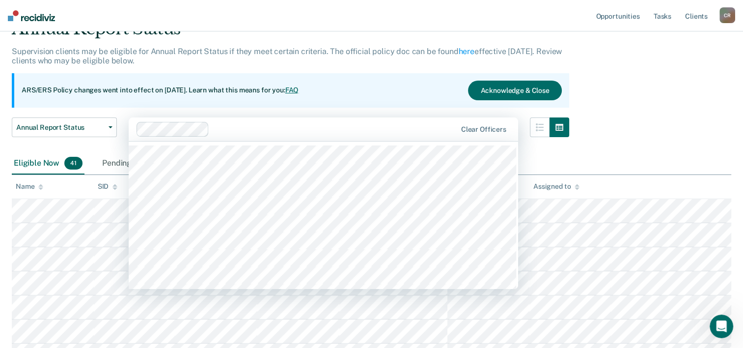
click at [293, 75] on div "ARS/ERS Policy changes went into effect on [DATE]. Learn what this means for yo…" at bounding box center [290, 90] width 557 height 34
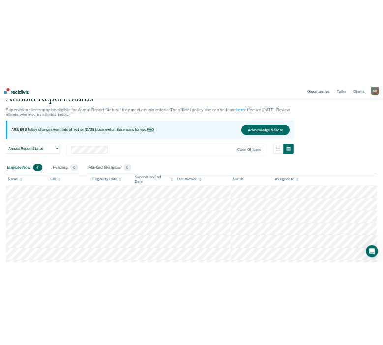
scroll to position [0, 0]
